Goal: Task Accomplishment & Management: Complete application form

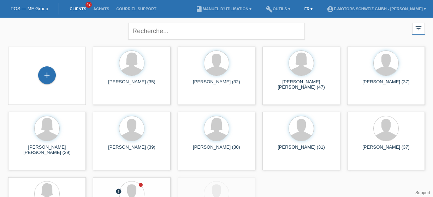
click at [301, 9] on link "FR ▾" at bounding box center [309, 9] width 16 height 4
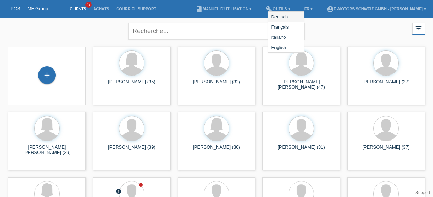
click at [280, 18] on span "Deutsch" at bounding box center [279, 16] width 19 height 8
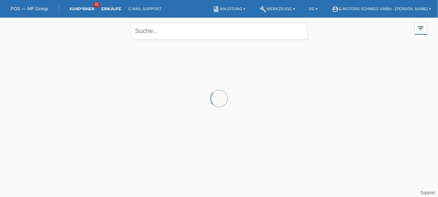
click at [114, 10] on link "Einkäufe" at bounding box center [111, 9] width 27 height 4
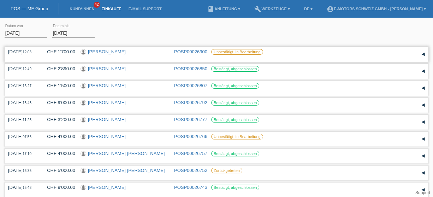
click at [105, 53] on link "[PERSON_NAME]" at bounding box center [107, 51] width 38 height 5
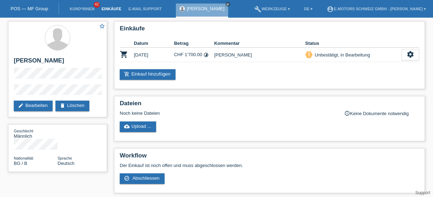
click at [113, 8] on link "Einkäufe" at bounding box center [111, 9] width 27 height 4
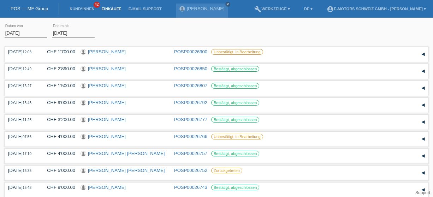
click at [110, 10] on link "Einkäufe" at bounding box center [111, 9] width 27 height 4
click at [82, 10] on link "Kund*innen" at bounding box center [82, 9] width 32 height 4
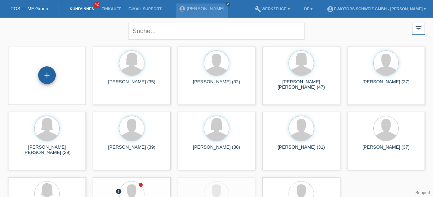
click at [49, 79] on div "+" at bounding box center [47, 75] width 18 height 18
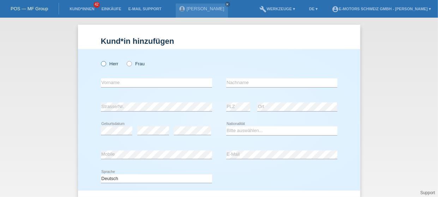
click at [100, 60] on icon at bounding box center [100, 60] width 0 height 0
click at [102, 64] on input "Herr" at bounding box center [103, 63] width 5 height 5
radio input "true"
click at [114, 82] on input "text" at bounding box center [156, 82] width 111 height 9
type input "Kadir"
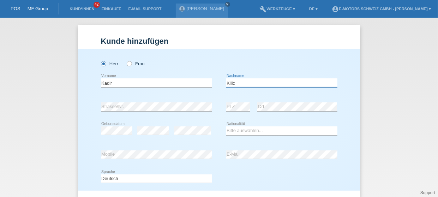
type input "Kilic"
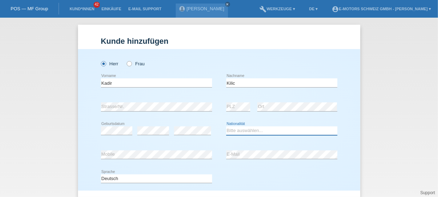
click at [240, 132] on select "Bitte auswählen... Schweiz Deutschland Liechtenstein Österreich ------------ Af…" at bounding box center [281, 130] width 111 height 8
select select "TR"
click at [226, 126] on select "Bitte auswählen... Schweiz Deutschland Liechtenstein Österreich ------------ Af…" at bounding box center [281, 130] width 111 height 8
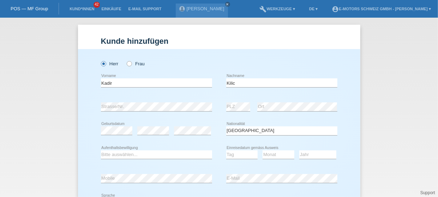
click at [96, 130] on div "Herr Frau Kadir error Vorname" at bounding box center [219, 132] width 283 height 166
click at [103, 8] on link "Einkäufe" at bounding box center [111, 9] width 27 height 4
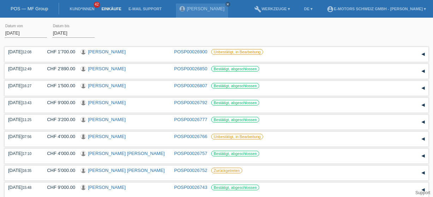
click at [105, 9] on link "Einkäufe" at bounding box center [111, 9] width 27 height 4
click at [76, 11] on link "Kund*innen" at bounding box center [82, 9] width 32 height 4
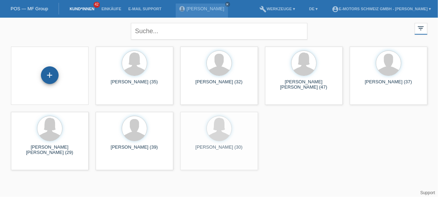
click at [49, 77] on div "+" at bounding box center [50, 75] width 18 height 18
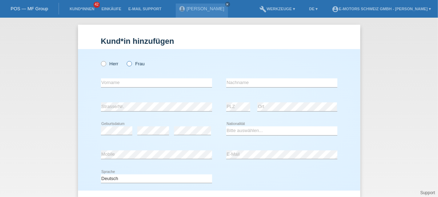
click at [129, 66] on label "Frau" at bounding box center [136, 63] width 18 height 5
click at [129, 66] on input "Frau" at bounding box center [129, 63] width 5 height 5
radio input "true"
click at [125, 83] on input "text" at bounding box center [156, 82] width 111 height 9
type input "Semra"
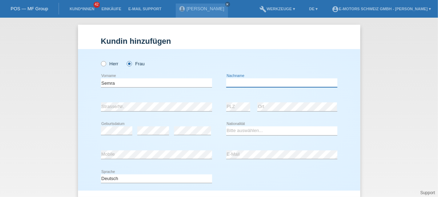
paste input "Semra Islami"
drag, startPoint x: 240, startPoint y: 82, endPoint x: 220, endPoint y: 82, distance: 20.1
click at [220, 82] on div "Semra error Vorname Semra Islami error Nachname" at bounding box center [219, 83] width 237 height 24
click at [256, 83] on input "Semra Islami" at bounding box center [281, 82] width 111 height 9
drag, startPoint x: 239, startPoint y: 83, endPoint x: 215, endPoint y: 81, distance: 24.4
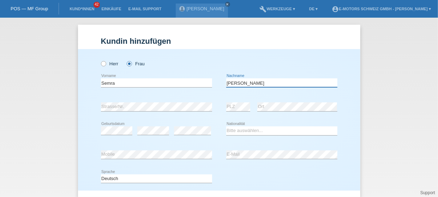
click at [215, 81] on div "Semra error Vorname Semra Islami error Nachname" at bounding box center [219, 83] width 237 height 24
type input "Islami"
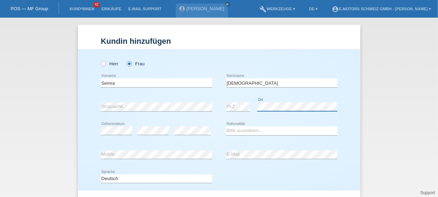
click at [251, 107] on div "error PLZ error Ort" at bounding box center [281, 107] width 111 height 24
click at [234, 130] on select "Bitte auswählen... Schweiz Deutschland Liechtenstein Österreich ------------ Af…" at bounding box center [281, 130] width 111 height 8
select select "MK"
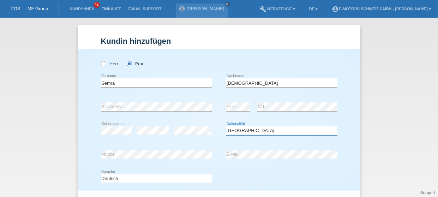
click at [226, 126] on select "Bitte auswählen... Schweiz Deutschland Liechtenstein Österreich ------------ Af…" at bounding box center [281, 130] width 111 height 8
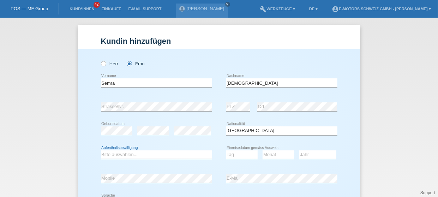
click at [135, 154] on select "Bitte auswählen... C B B - Flüchtlingsstatus Andere" at bounding box center [156, 154] width 111 height 8
select select "B"
click at [101, 150] on select "Bitte auswählen... C B B - Flüchtlingsstatus Andere" at bounding box center [156, 154] width 111 height 8
click at [231, 154] on select "Tag 01 02 03 04 05 06 07 08 09 10 11" at bounding box center [242, 154] width 32 height 8
select select "21"
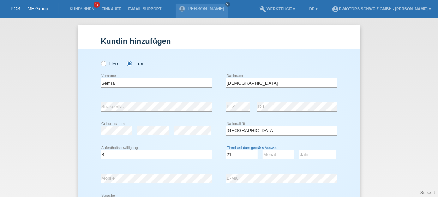
click at [226, 150] on select "Tag 01 02 03 04 05 06 07 08 09 10 11" at bounding box center [242, 154] width 32 height 8
click at [270, 152] on select "Monat 01 02 03 04 05 06 07 08 09 10 11" at bounding box center [279, 154] width 32 height 8
select select "02"
click at [263, 150] on select "Monat 01 02 03 04 05 06 07 08 09 10 11" at bounding box center [279, 154] width 32 height 8
click at [302, 154] on select "Jahr 2025 2024 2023 2022 2021 2020 2019 2018 2017 2016 2015 2014 2013 2012 2011…" at bounding box center [318, 154] width 37 height 8
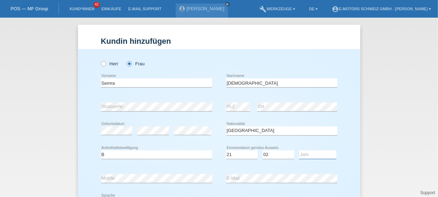
select select "2017"
click at [300, 150] on select "Jahr 2025 2024 2023 2022 2021 2020 2019 2018 2017 2016 2015 2014 2013 2012 2011…" at bounding box center [318, 154] width 37 height 8
click at [401, 152] on div "Kund*in hinzufügen Kunde hinzufügen Kundin hinzufügen Herr Frau Semra error Vor…" at bounding box center [220, 107] width 440 height 179
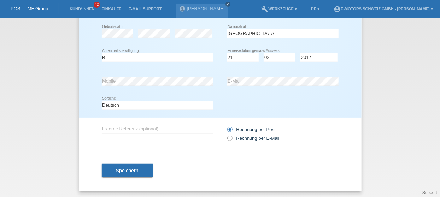
scroll to position [97, 0]
drag, startPoint x: 129, startPoint y: 175, endPoint x: 129, endPoint y: 171, distance: 3.9
click at [129, 173] on button "Speichern" at bounding box center [127, 170] width 51 height 13
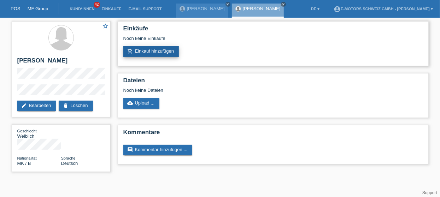
click at [165, 54] on link "add_shopping_cart Einkauf hinzufügen" at bounding box center [151, 51] width 56 height 11
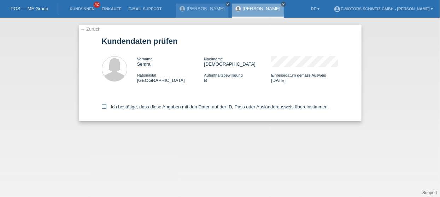
click at [104, 108] on icon at bounding box center [104, 106] width 5 height 5
click at [104, 108] on input "Ich bestätige, dass diese Angaben mit den Daten auf der ID, Pass oder Ausländer…" at bounding box center [104, 106] width 5 height 5
checkbox input "true"
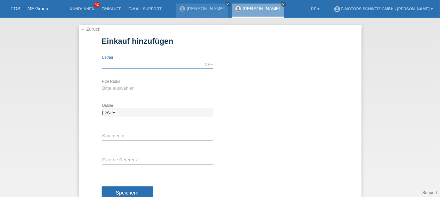
click at [150, 63] on input "text" at bounding box center [157, 64] width 111 height 9
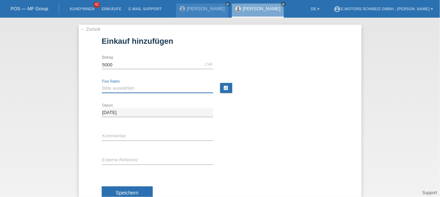
type input "5000.00"
click at [125, 86] on select "Bitte auswählen 12 Raten 24 Raten 36 Raten 48 Raten" at bounding box center [157, 88] width 111 height 8
select select "214"
click at [102, 84] on select "Bitte auswählen 12 Raten 24 Raten 36 Raten 48 Raten" at bounding box center [157, 88] width 111 height 8
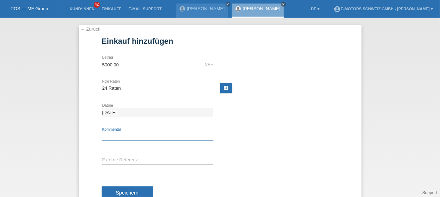
click at [121, 135] on input "text" at bounding box center [157, 136] width 111 height 9
type input "[PERSON_NAME]"
click at [125, 194] on span "Speichern" at bounding box center [127, 193] width 23 height 6
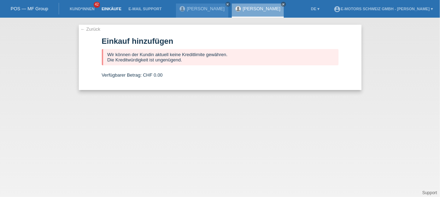
click at [104, 9] on link "Einkäufe" at bounding box center [111, 9] width 27 height 4
